Goal: Task Accomplishment & Management: Manage account settings

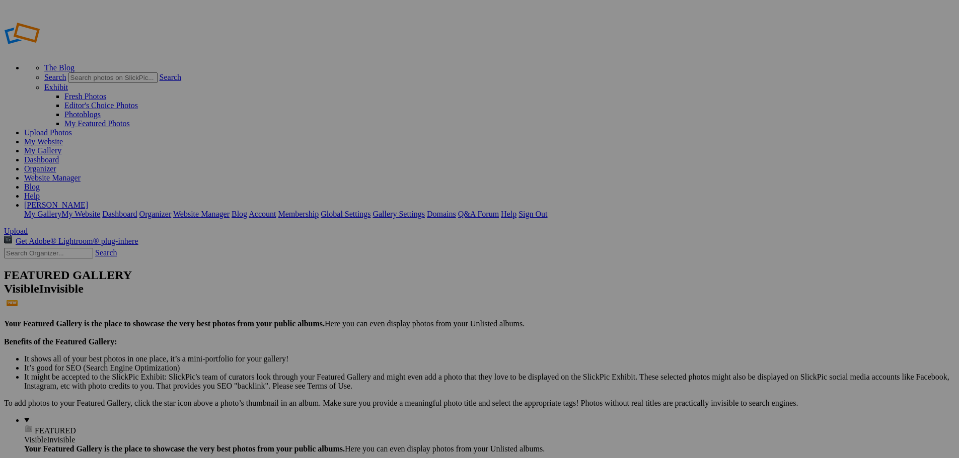
type input "[PERSON_NAME]"
click at [389, 280] on span "Create" at bounding box center [378, 284] width 21 height 9
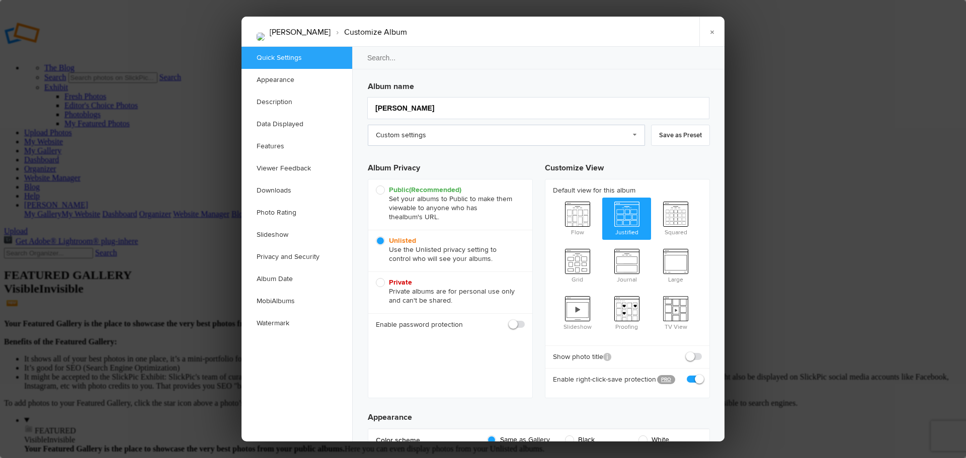
click at [636, 137] on link "Custom settings" at bounding box center [506, 135] width 277 height 21
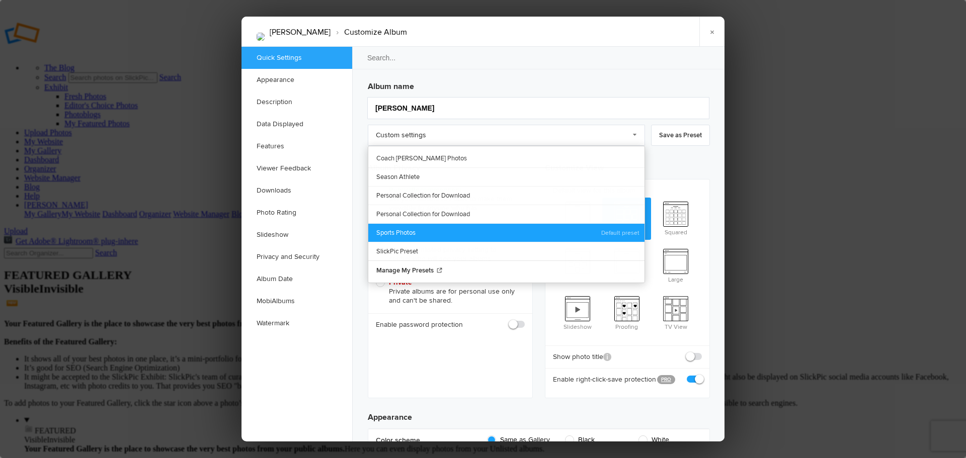
click at [417, 230] on link "Sports Photos" at bounding box center [506, 232] width 276 height 19
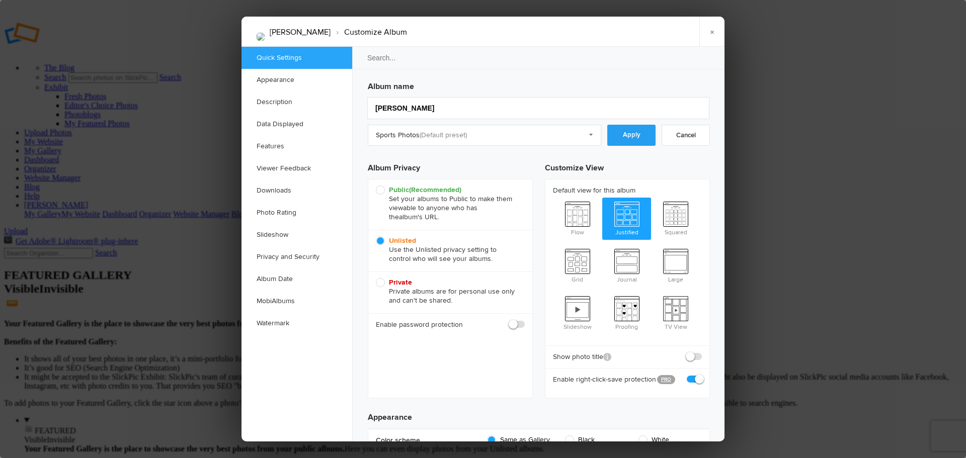
click at [626, 138] on link "Apply" at bounding box center [631, 135] width 48 height 21
radio input "true"
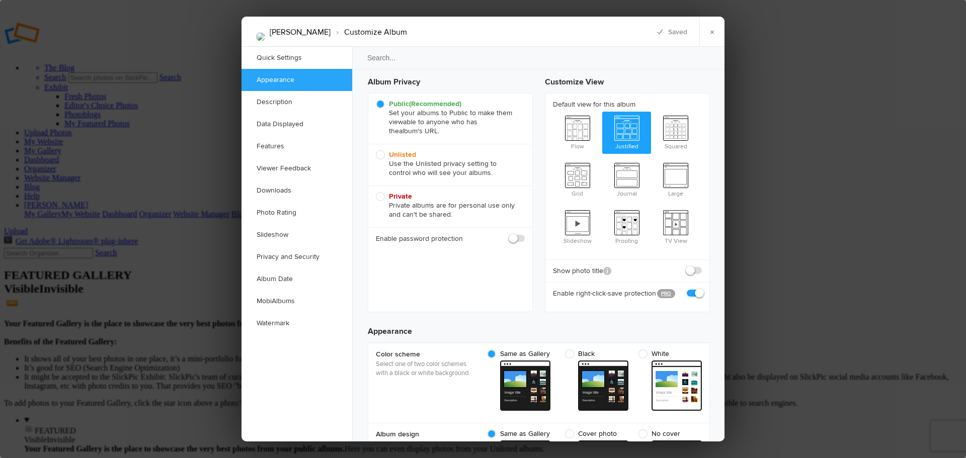
scroll to position [83, 0]
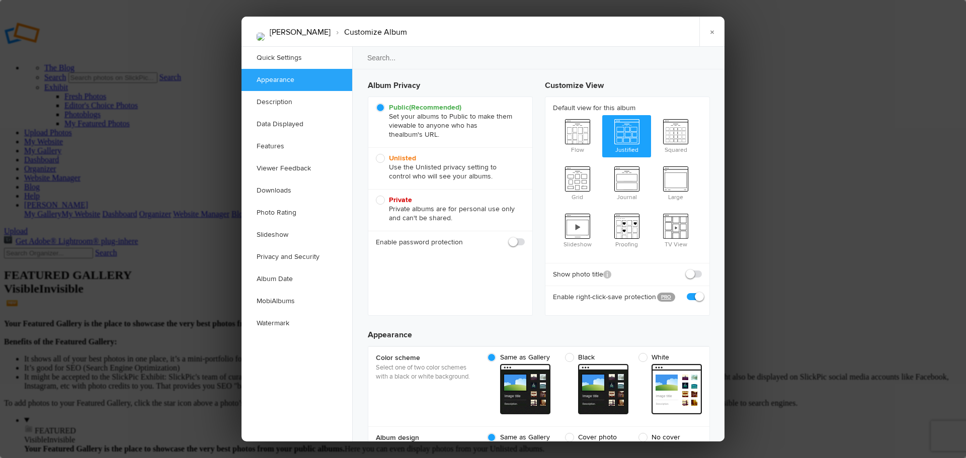
click at [383, 158] on span "Unlisted Use the Unlisted privacy setting to control who will see your albums." at bounding box center [448, 167] width 144 height 27
click at [376, 154] on input "Unlisted Use the Unlisted privacy setting to control who will see your albums." at bounding box center [375, 153] width 1 height 1
radio input "true"
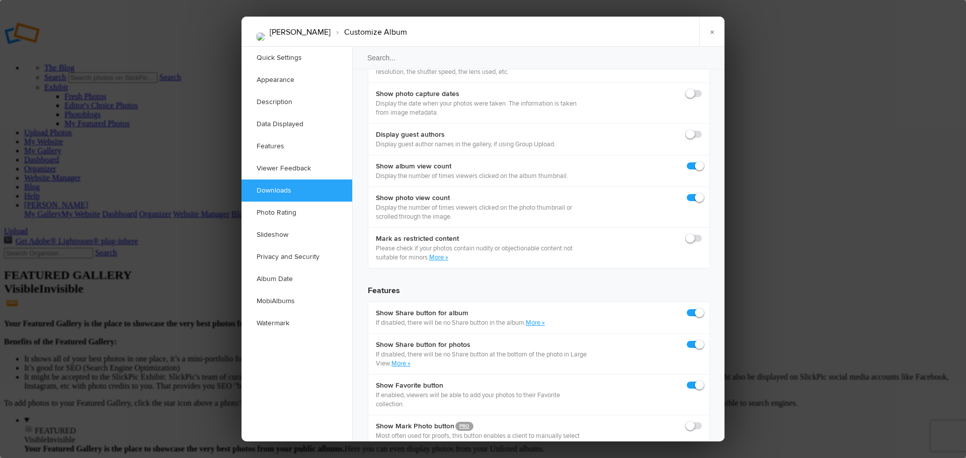
scroll to position [1501, 0]
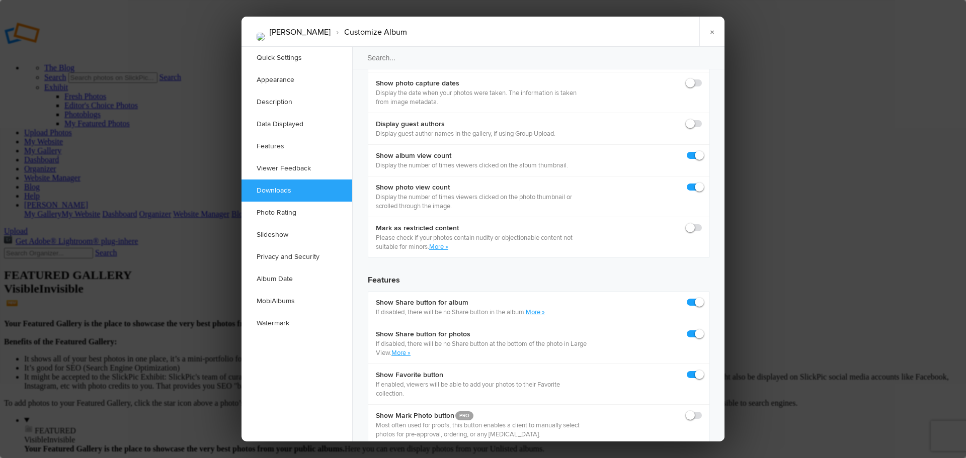
checkbox input "true"
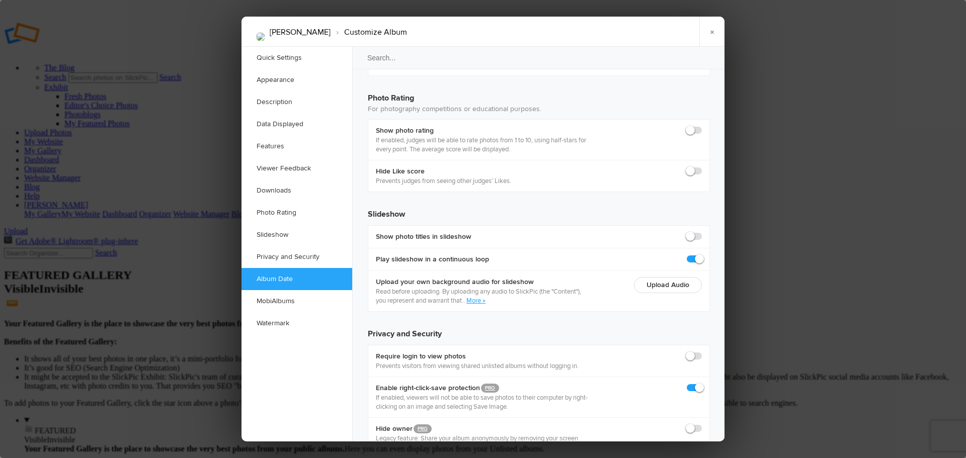
scroll to position [2183, 0]
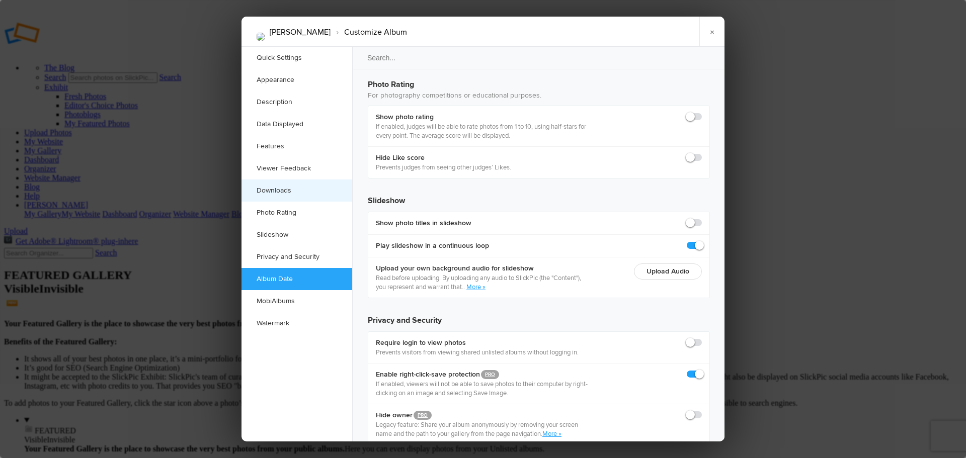
click at [292, 195] on link "Downloads" at bounding box center [297, 191] width 111 height 22
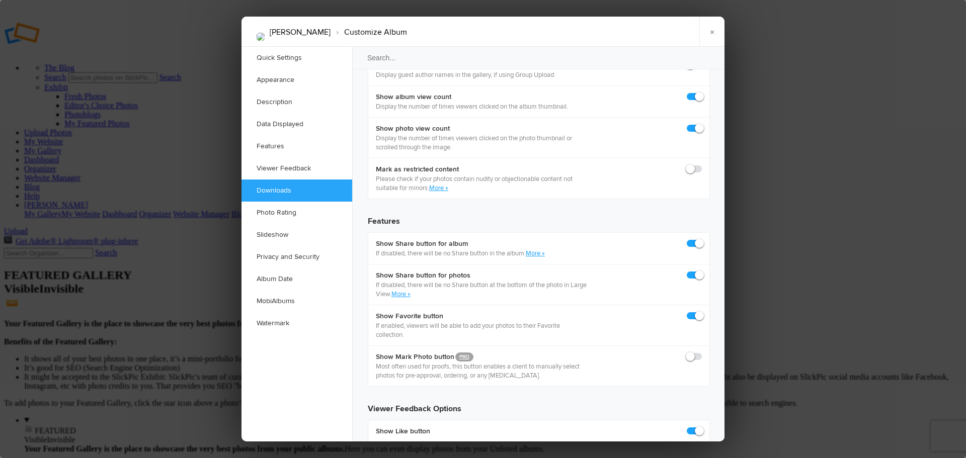
scroll to position [1560, 0]
click at [711, 35] on link "×" at bounding box center [711, 32] width 25 height 30
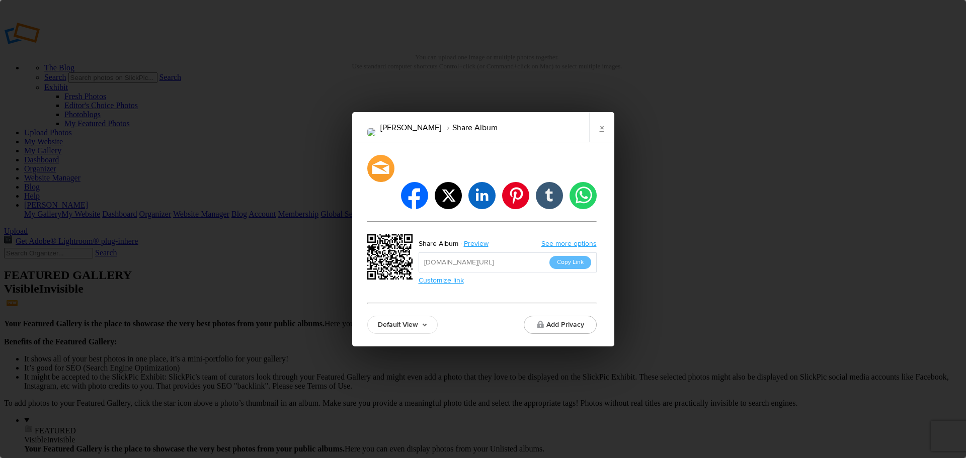
click at [452, 276] on link "Customize link" at bounding box center [441, 280] width 45 height 9
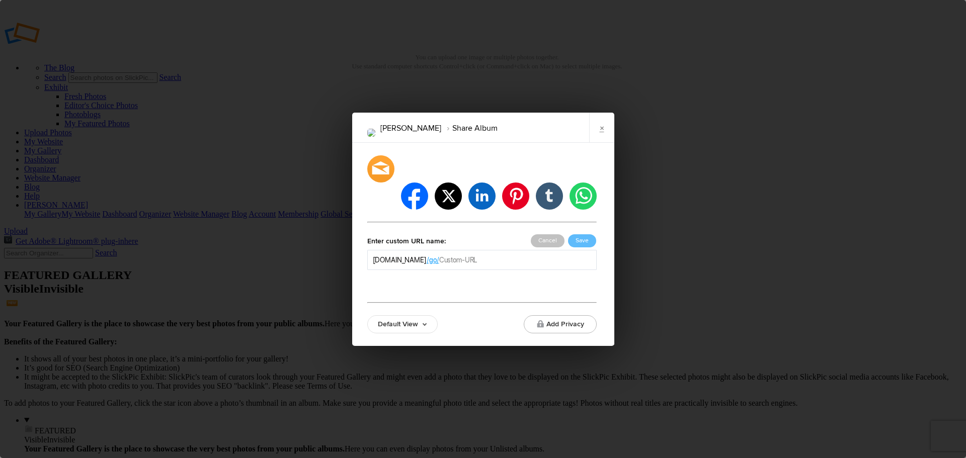
click at [481, 255] on input "text" at bounding box center [515, 260] width 152 height 10
type input "Robert"
click at [581, 234] on button "Save" at bounding box center [582, 240] width 28 height 13
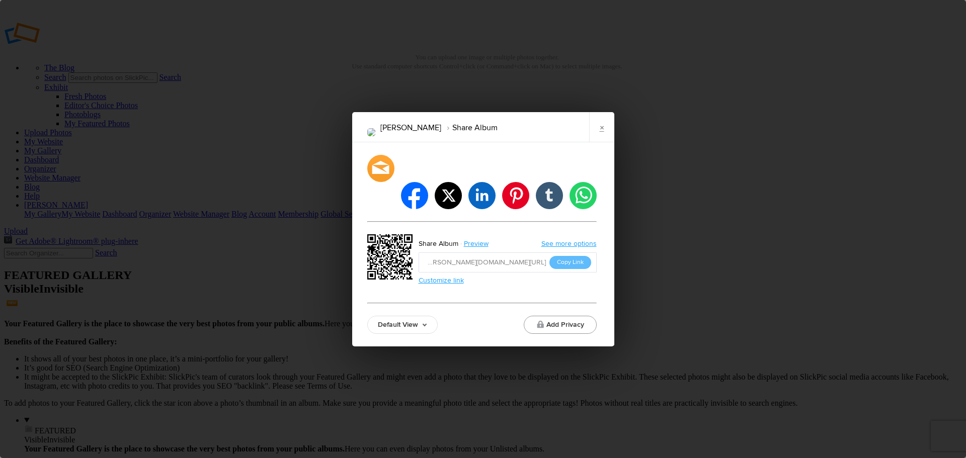
click at [565, 316] on button "Add Privacy" at bounding box center [560, 325] width 73 height 18
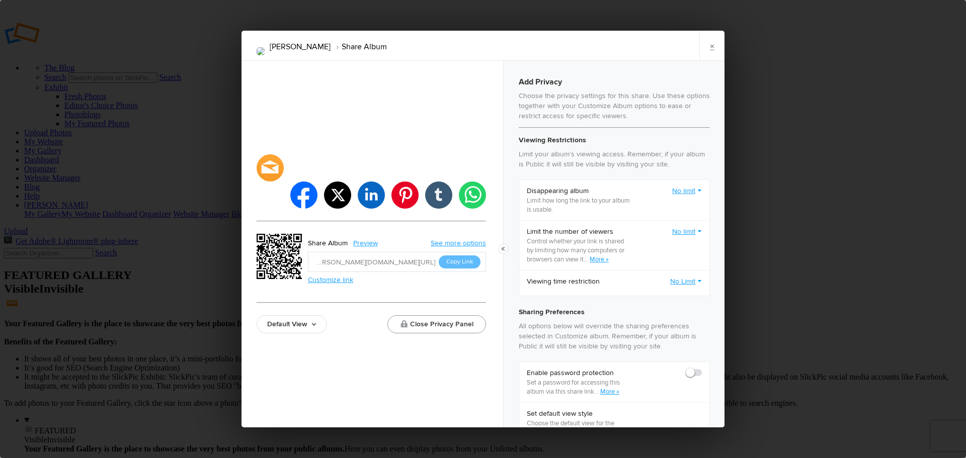
checkbox input "true"
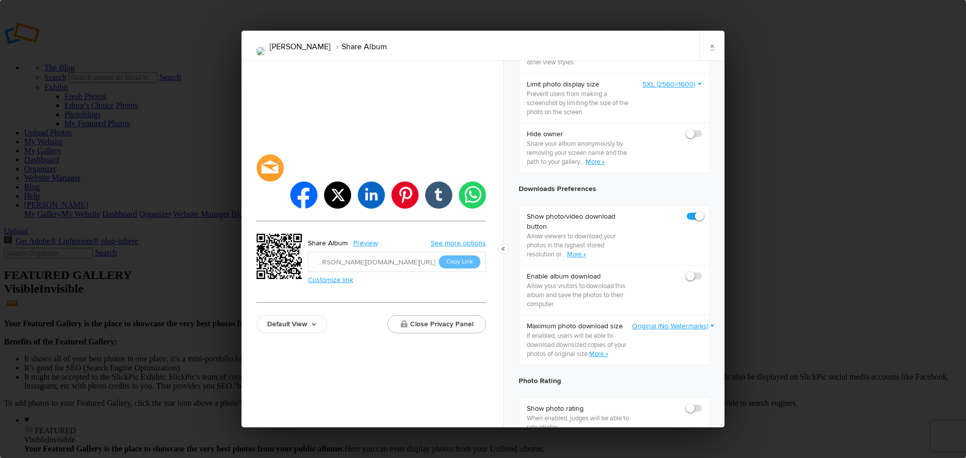
scroll to position [387, 0]
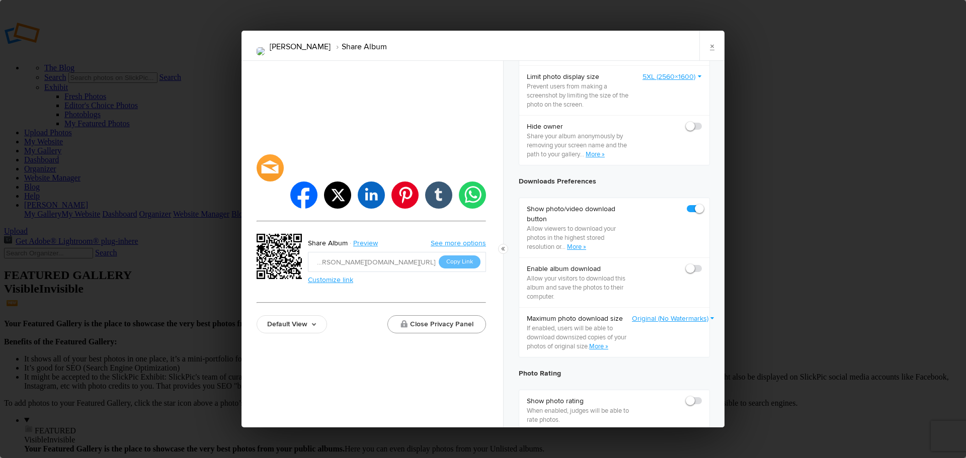
click at [474, 315] on button "Close Privacy Panel" at bounding box center [436, 324] width 99 height 18
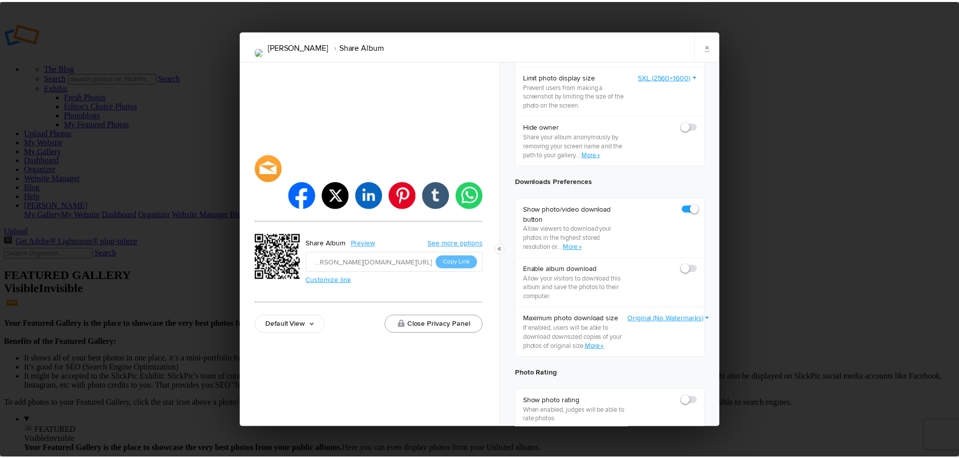
scroll to position [0, 0]
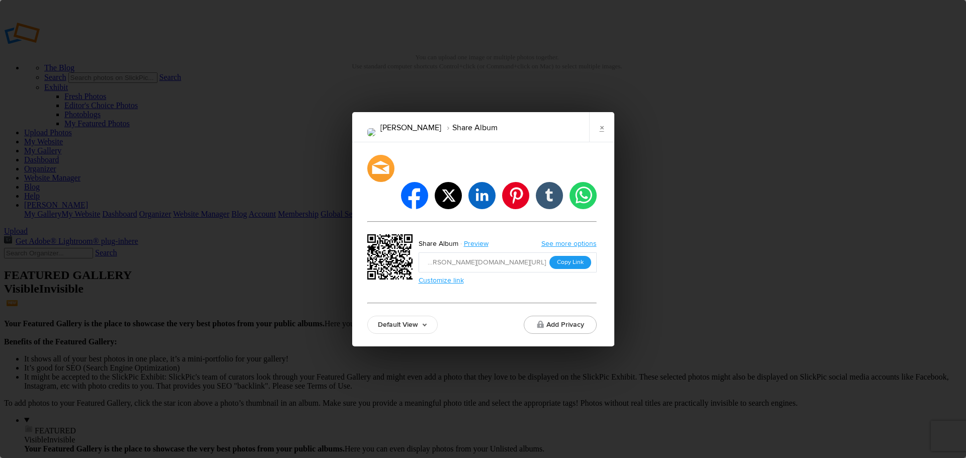
click at [569, 256] on button "Copy Link" at bounding box center [570, 262] width 42 height 13
click at [598, 142] on link "×" at bounding box center [601, 127] width 25 height 30
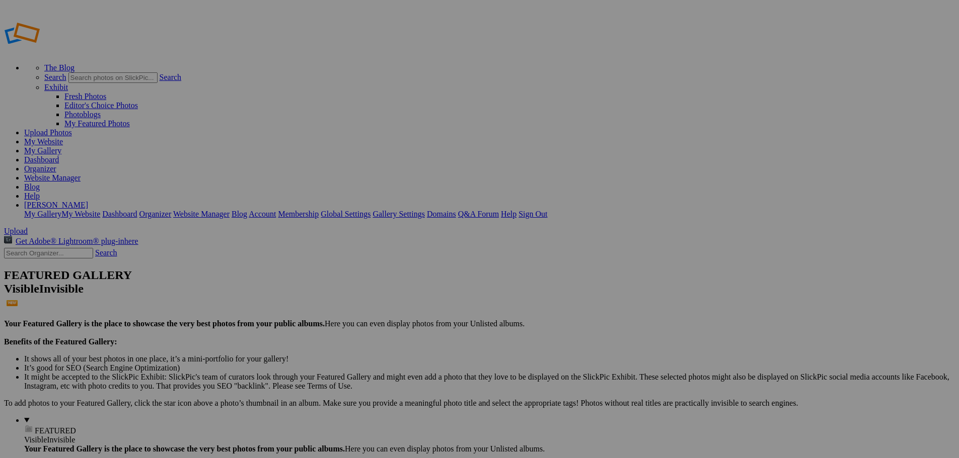
click at [81, 174] on link "Website Manager" at bounding box center [52, 178] width 56 height 9
